Goal: Information Seeking & Learning: Find specific fact

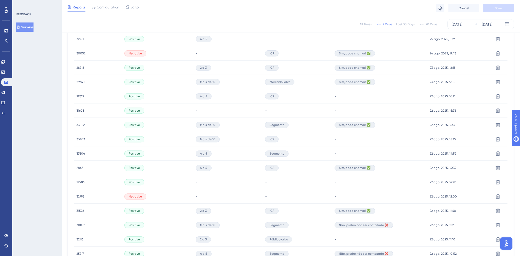
scroll to position [286, 0]
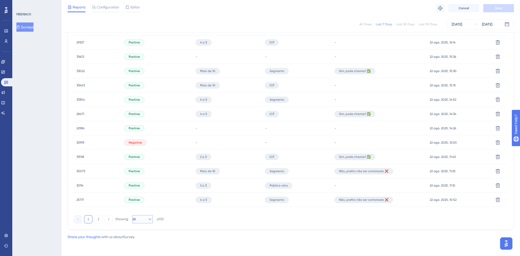
click at [147, 207] on icon at bounding box center [149, 219] width 5 height 5
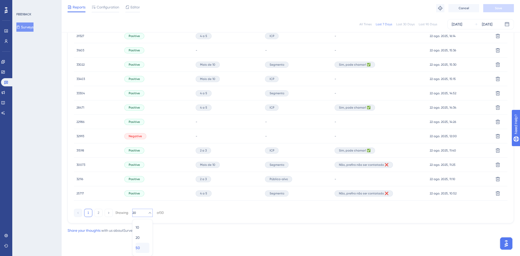
click at [143, 207] on div "50 50" at bounding box center [143, 248] width 14 height 10
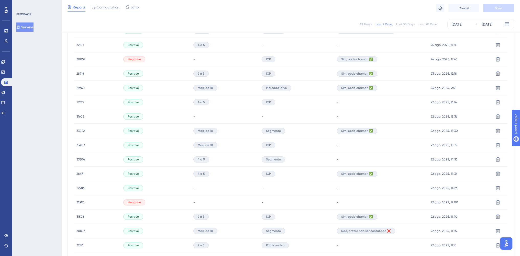
scroll to position [448, 0]
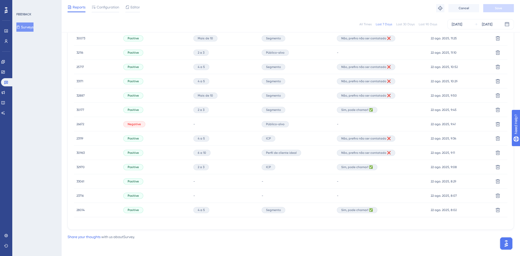
click at [78, 207] on span "28014" at bounding box center [81, 210] width 8 height 4
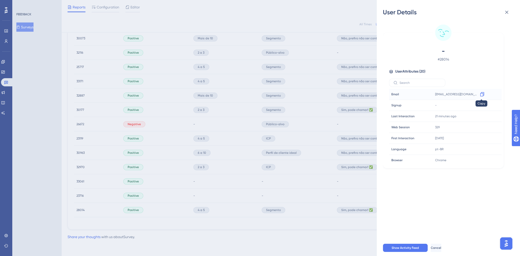
click at [389, 94] on icon at bounding box center [482, 94] width 5 height 5
click at [389, 11] on icon at bounding box center [506, 12] width 3 height 3
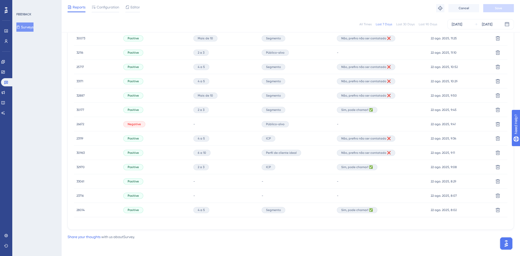
click at [81, 195] on span "23716" at bounding box center [80, 196] width 7 height 4
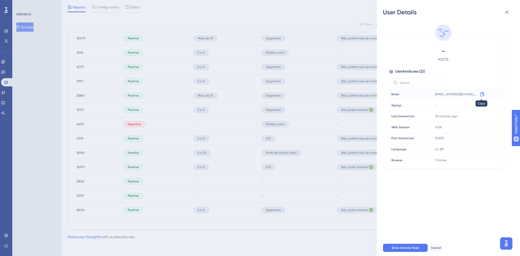
click at [389, 95] on icon at bounding box center [482, 94] width 5 height 5
click at [389, 13] on icon at bounding box center [507, 12] width 6 height 6
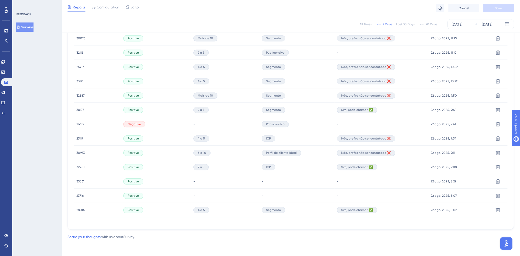
click at [81, 166] on span "32970" at bounding box center [81, 167] width 8 height 4
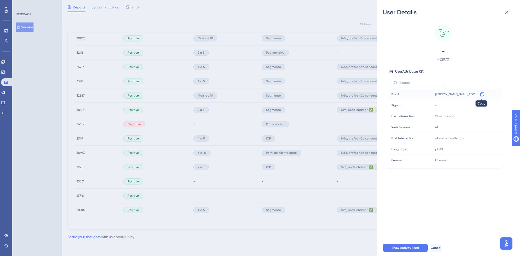
click at [389, 96] on icon at bounding box center [482, 94] width 4 height 4
click at [389, 11] on icon at bounding box center [506, 12] width 3 height 3
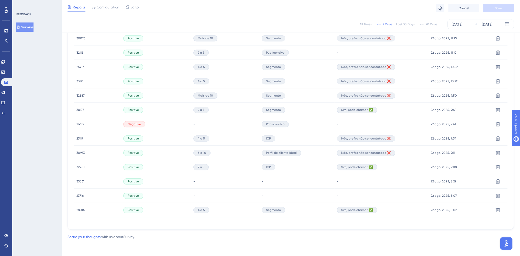
click at [82, 167] on span "32970" at bounding box center [81, 167] width 8 height 4
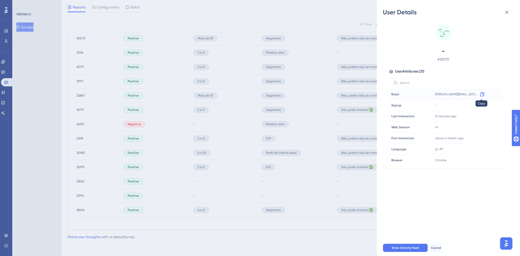
click at [389, 93] on icon at bounding box center [482, 94] width 5 height 5
click at [389, 10] on icon at bounding box center [507, 12] width 6 height 6
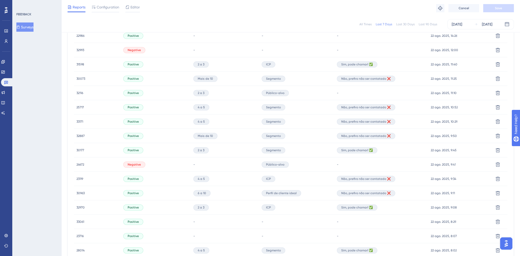
scroll to position [371, 0]
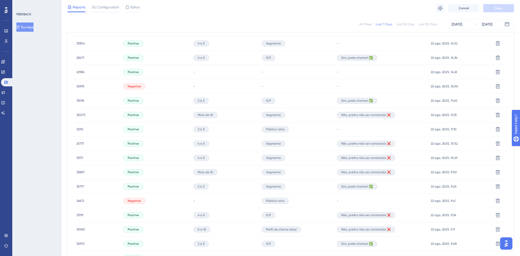
click at [79, 186] on span "30177" at bounding box center [81, 187] width 8 height 4
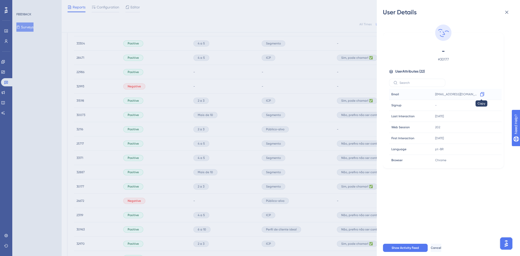
drag, startPoint x: 483, startPoint y: 95, endPoint x: 476, endPoint y: 95, distance: 6.7
click at [389, 94] on icon at bounding box center [482, 94] width 5 height 5
drag, startPoint x: 508, startPoint y: 11, endPoint x: 497, endPoint y: 18, distance: 12.3
click at [389, 11] on icon at bounding box center [506, 12] width 3 height 3
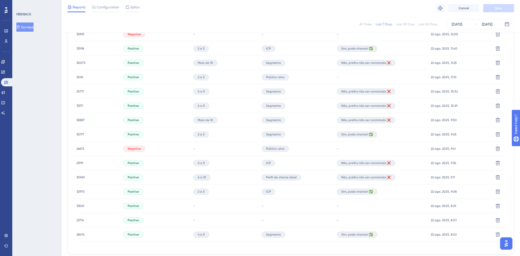
scroll to position [448, 0]
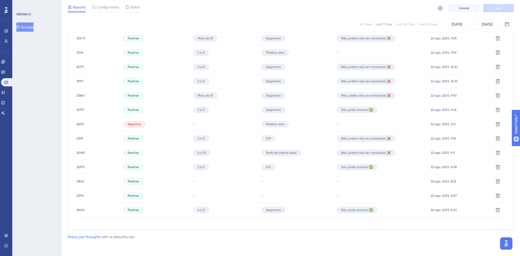
click at [78, 110] on span "30177" at bounding box center [81, 110] width 8 height 4
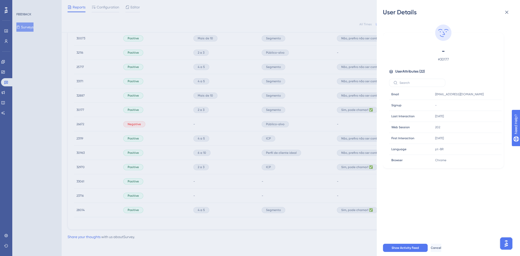
click at [78, 110] on div "User Details - # 30177 User Attributes ( 22 ) Email Email luannarosa@autocorp.c…" at bounding box center [260, 128] width 520 height 256
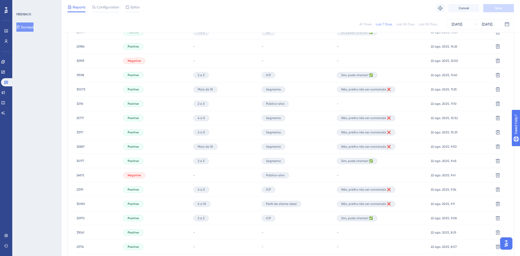
scroll to position [371, 0]
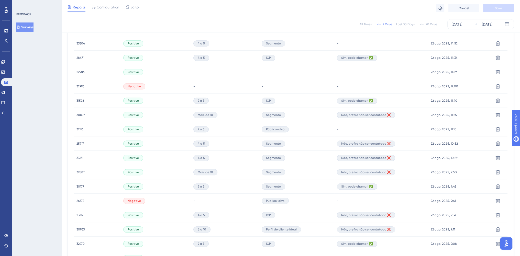
click at [80, 100] on span "31598" at bounding box center [81, 101] width 8 height 4
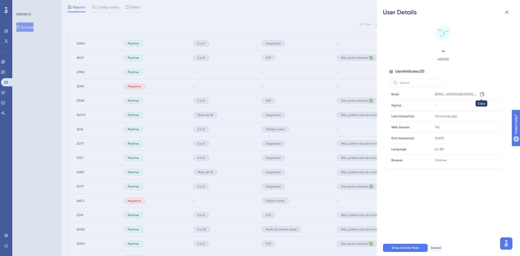
drag, startPoint x: 482, startPoint y: 92, endPoint x: 245, endPoint y: 102, distance: 237.4
click at [389, 92] on icon at bounding box center [482, 94] width 5 height 5
click at [389, 13] on icon at bounding box center [507, 12] width 6 height 6
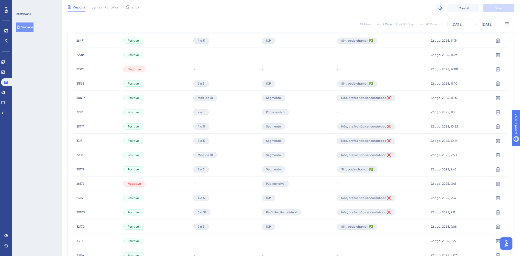
scroll to position [422, 0]
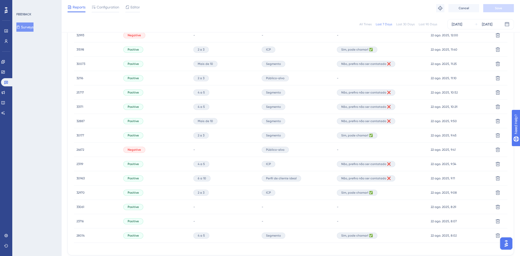
click at [80, 134] on span "30177" at bounding box center [81, 136] width 8 height 4
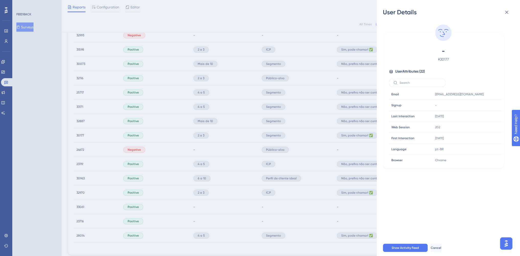
click at [80, 134] on div "User Details - # 30177 User Attributes ( 22 ) Email Email luannarosa@autocorp.c…" at bounding box center [260, 128] width 520 height 256
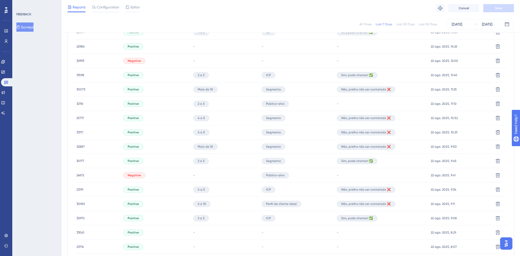
scroll to position [320, 0]
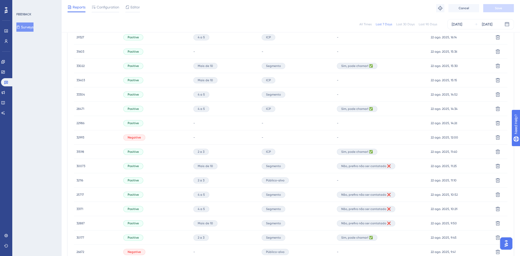
click at [81, 150] on span "31598" at bounding box center [81, 152] width 8 height 4
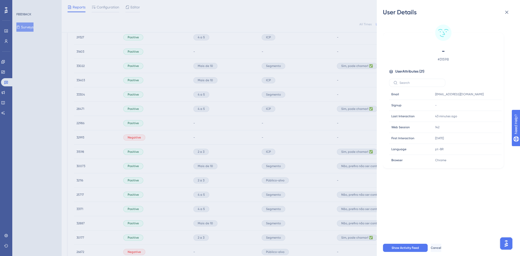
click at [81, 150] on div "User Details - # 31598 User Attributes ( 21 ) Email Email marketing@nasajon.com…" at bounding box center [260, 128] width 520 height 256
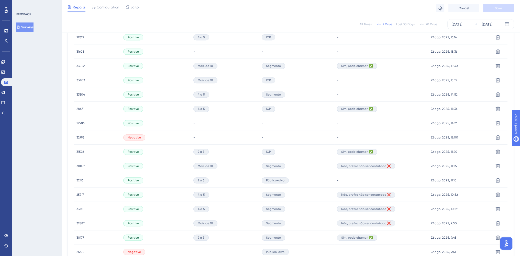
click at [79, 108] on span "28471" at bounding box center [81, 109] width 8 height 4
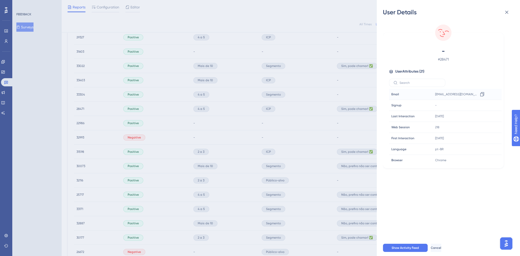
click at [389, 91] on div "sistemas@francofigueiroa.com.br Copy sistemas@francofigueiroa.com.br" at bounding box center [460, 94] width 55 height 10
drag, startPoint x: 503, startPoint y: 7, endPoint x: 505, endPoint y: 10, distance: 3.1
click at [389, 9] on button at bounding box center [507, 12] width 10 height 10
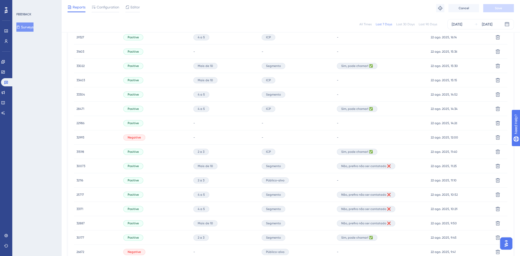
click at [79, 150] on span "31598" at bounding box center [81, 152] width 8 height 4
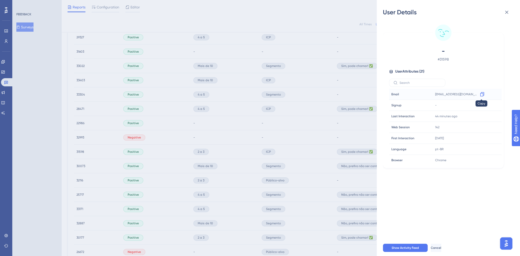
click at [389, 94] on icon at bounding box center [482, 94] width 4 height 4
click at [389, 12] on icon at bounding box center [507, 12] width 6 height 6
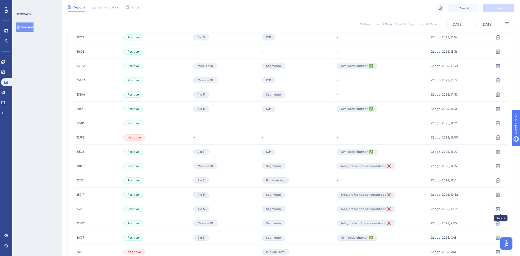
click at [82, 107] on span "28471" at bounding box center [81, 109] width 8 height 4
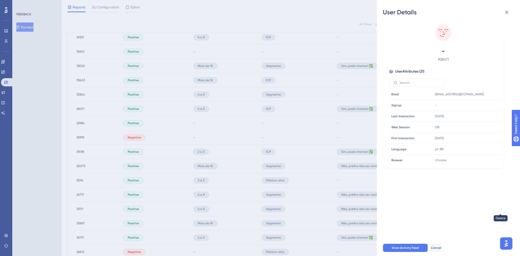
click at [81, 109] on div "User Details - # 28471 User Attributes ( 21 ) Email Email sistemas@francofiguei…" at bounding box center [260, 128] width 520 height 256
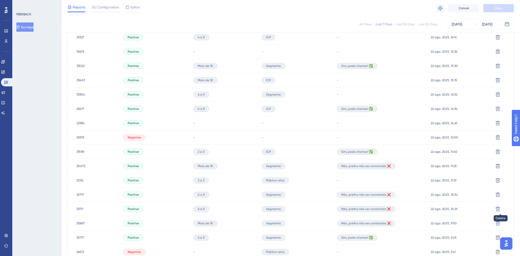
click at [84, 66] on span "33022" at bounding box center [81, 66] width 8 height 4
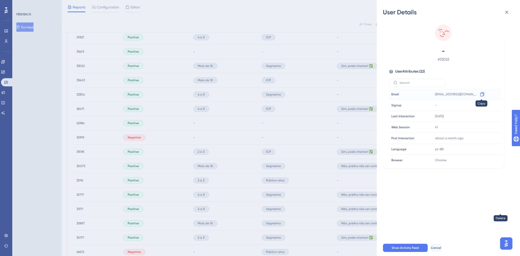
click at [389, 95] on icon at bounding box center [482, 94] width 5 height 5
click at [389, 10] on icon at bounding box center [507, 12] width 6 height 6
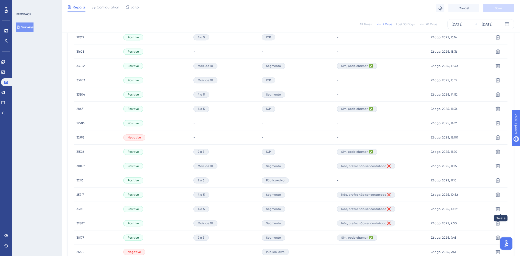
click at [81, 65] on span "33022" at bounding box center [81, 66] width 8 height 4
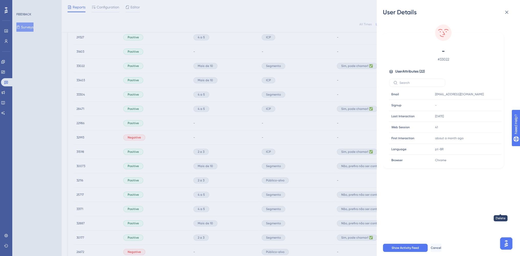
click at [81, 65] on div "User Details - # 33022 User Attributes ( 22 ) Email Email marriellesanturiao@au…" at bounding box center [260, 128] width 520 height 256
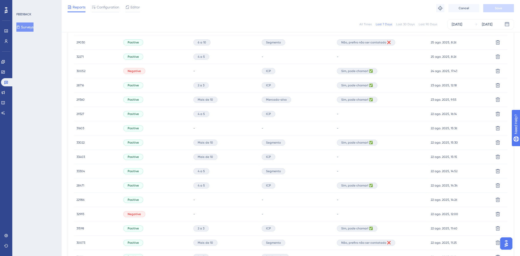
scroll to position [192, 0]
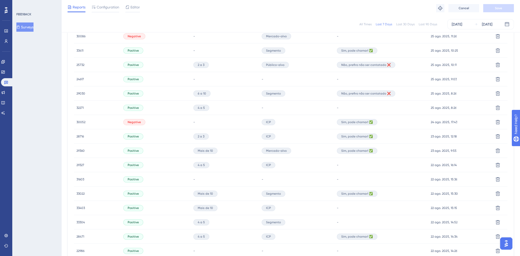
click at [81, 151] on span "29360" at bounding box center [81, 151] width 8 height 4
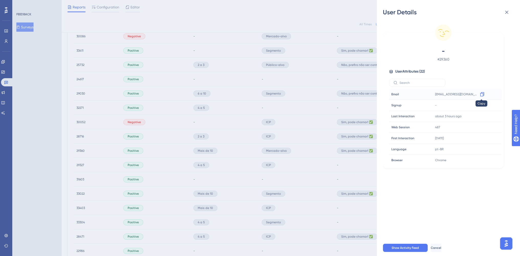
click at [389, 93] on div at bounding box center [482, 94] width 8 height 8
click at [389, 95] on span "lauro.moraes@alphacentro.com.br" at bounding box center [456, 94] width 43 height 4
click at [389, 95] on icon at bounding box center [482, 94] width 5 height 5
click at [63, 114] on div "User Details - # 29360 User Attributes ( 22 ) Email Email lauro.moraes@alphacen…" at bounding box center [260, 128] width 520 height 256
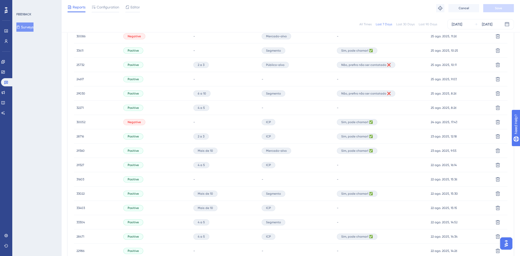
click at [81, 148] on div "29360 29360" at bounding box center [81, 151] width 8 height 14
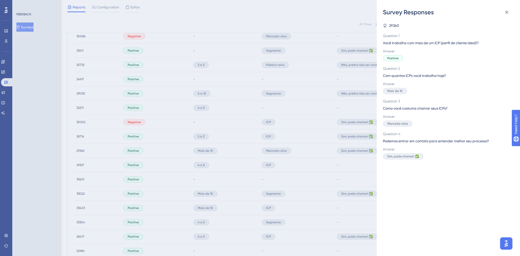
click at [80, 154] on div "Survey Responses 29360 Question 1 Você trabalha com mais de um ICP (perfil de c…" at bounding box center [260, 128] width 520 height 256
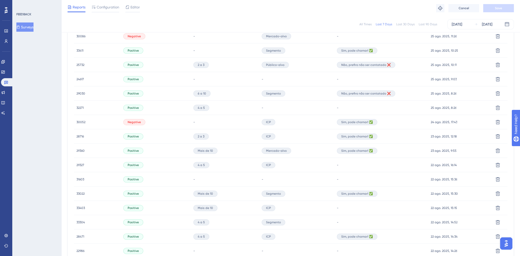
click at [80, 152] on span "29360" at bounding box center [81, 151] width 8 height 4
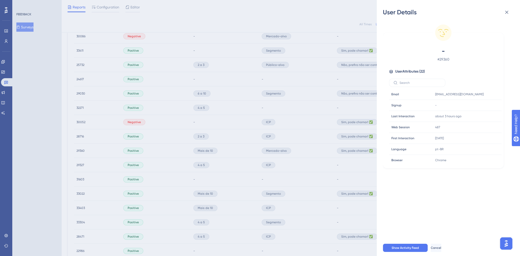
click at [80, 152] on div "User Details - # 29360 User Attributes ( 22 ) Email Email lauro.moraes@alphacen…" at bounding box center [260, 128] width 520 height 256
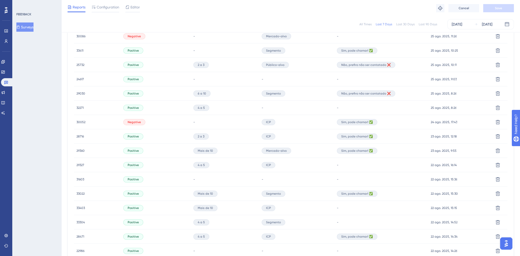
click at [80, 136] on span "28716" at bounding box center [80, 137] width 7 height 4
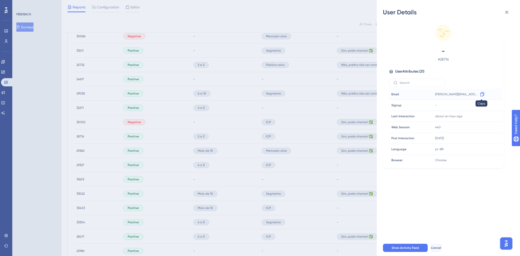
click at [389, 94] on icon at bounding box center [482, 94] width 5 height 5
click at [389, 15] on icon at bounding box center [507, 12] width 6 height 6
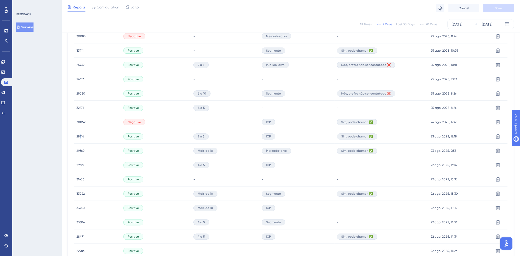
click at [81, 137] on span "28716" at bounding box center [80, 137] width 7 height 4
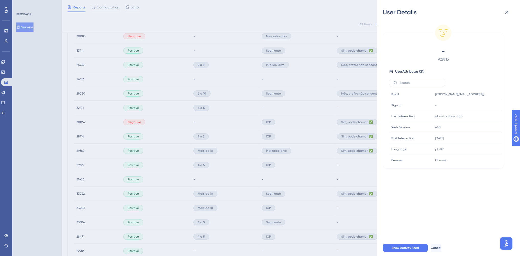
click at [81, 137] on div "User Details - # 28716 User Attributes ( 21 ) Email Email douglas@doweltech.com…" at bounding box center [260, 128] width 520 height 256
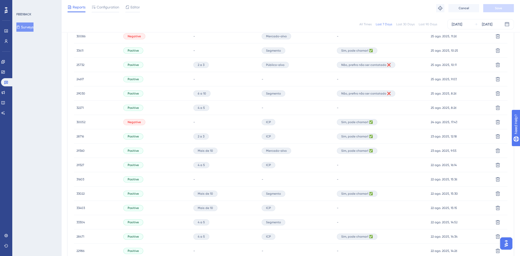
click at [82, 50] on span "33411" at bounding box center [80, 51] width 7 height 4
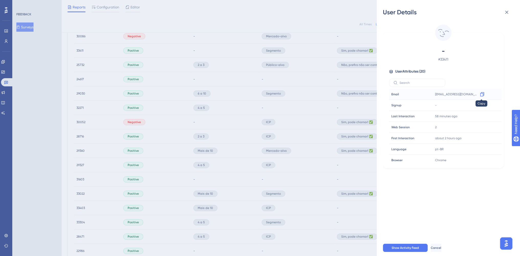
click at [389, 93] on icon at bounding box center [482, 94] width 5 height 5
click at [389, 14] on icon at bounding box center [507, 12] width 6 height 6
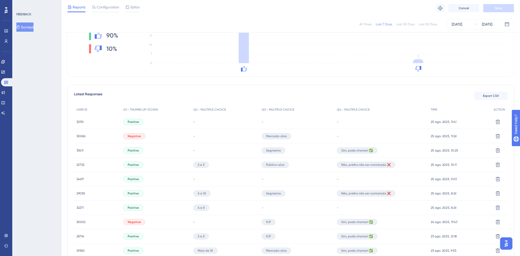
scroll to position [13, 0]
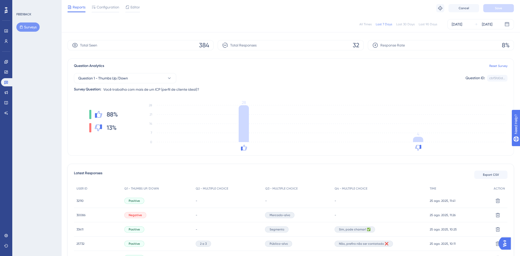
scroll to position [64, 0]
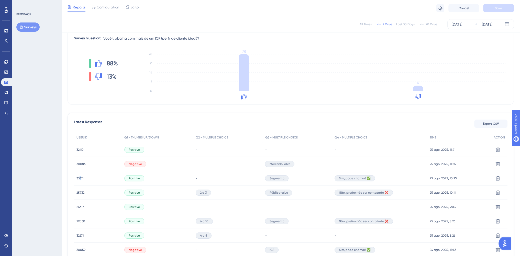
click at [81, 180] on span "33411" at bounding box center [80, 179] width 7 height 4
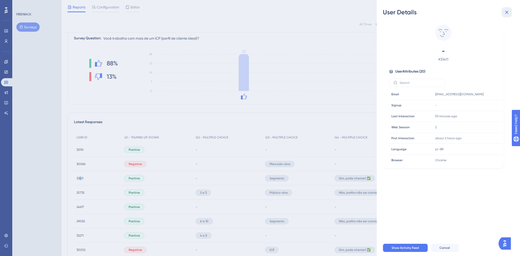
click at [506, 11] on icon at bounding box center [506, 12] width 3 height 3
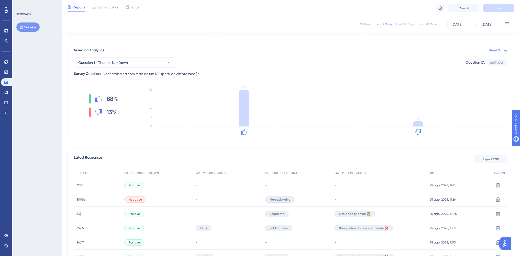
scroll to position [0, 0]
